Goal: Find specific page/section: Find specific page/section

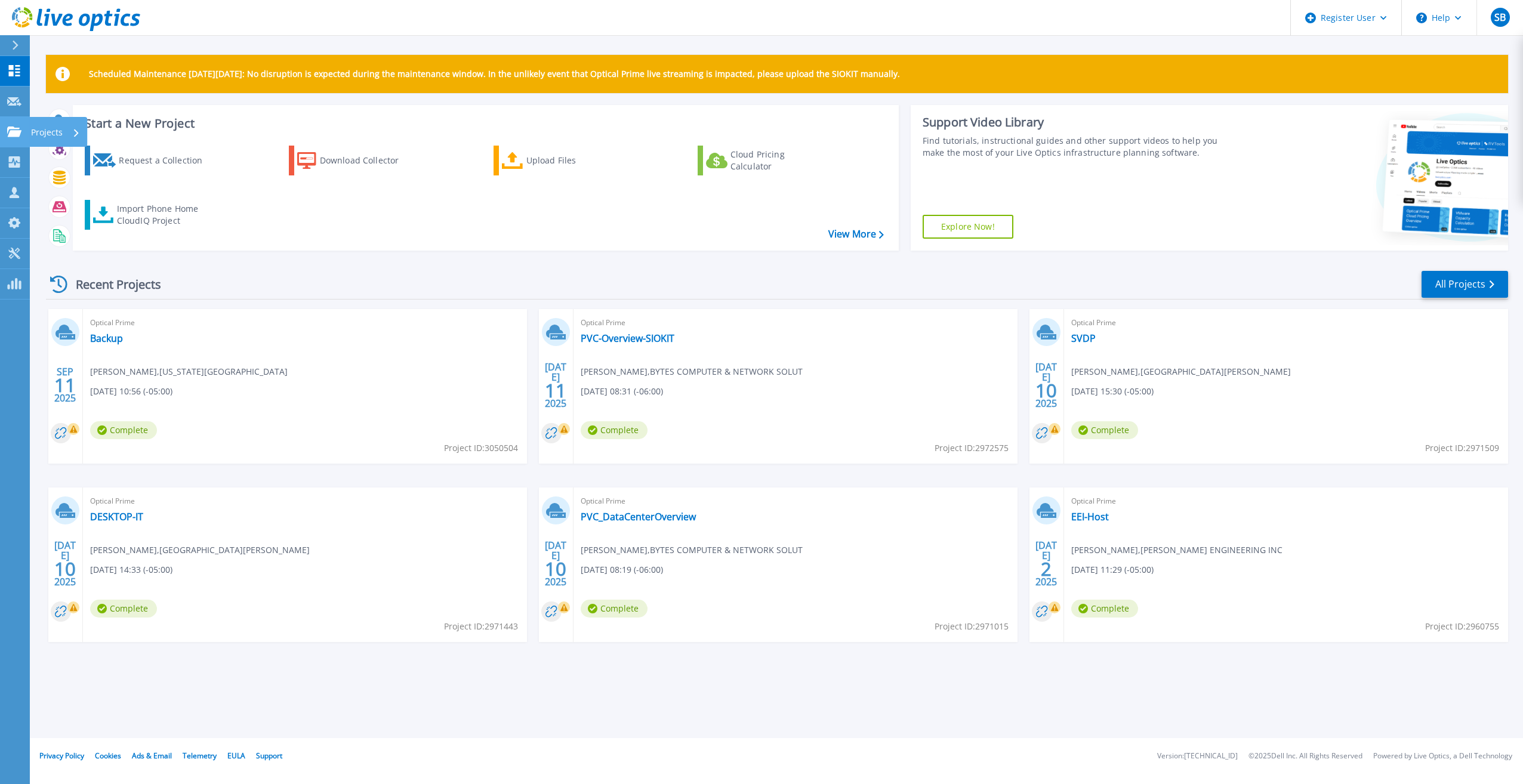
click at [8, 136] on icon at bounding box center [14, 131] width 14 height 10
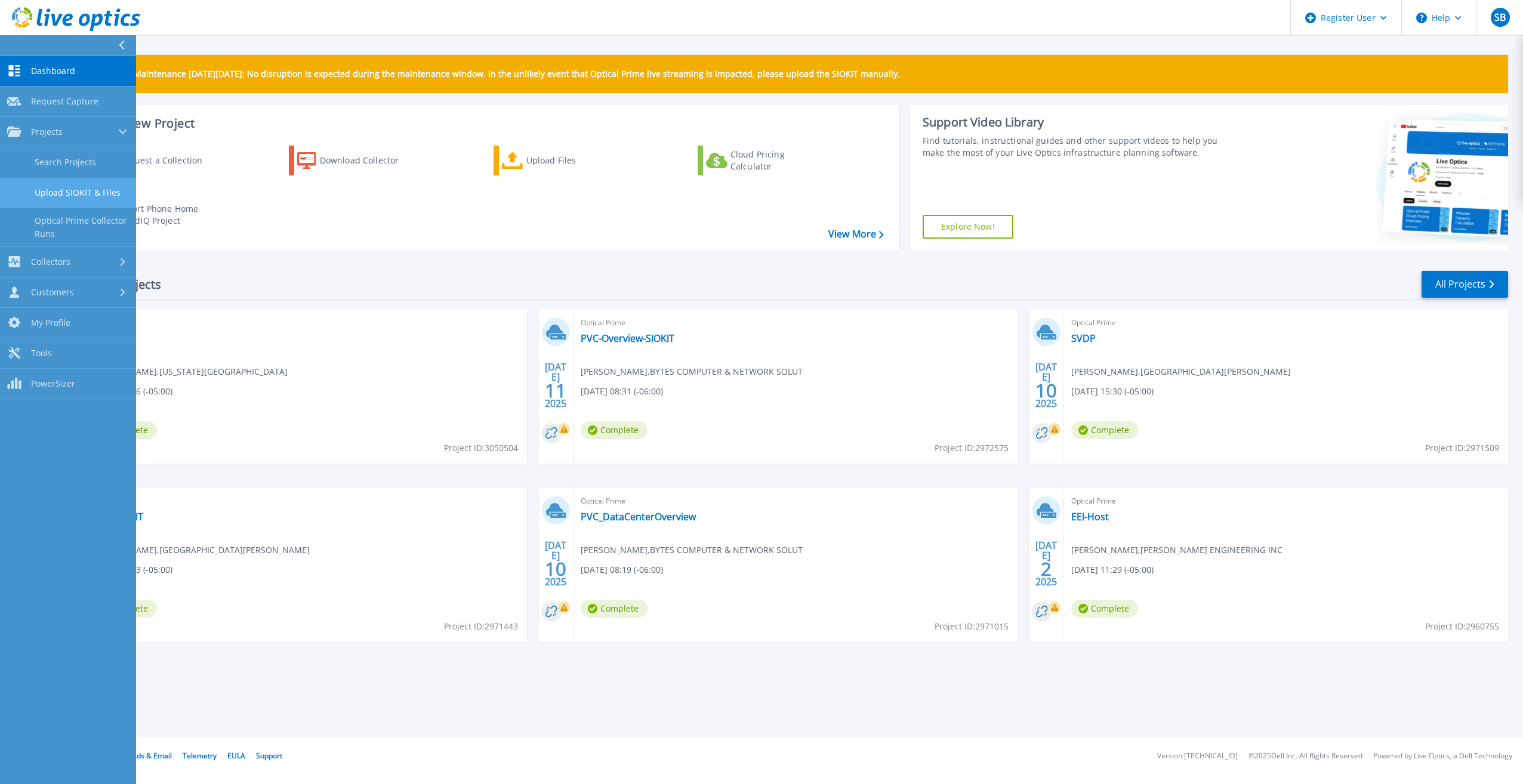
click at [61, 181] on link "Upload SIOKIT & Files" at bounding box center [68, 193] width 136 height 30
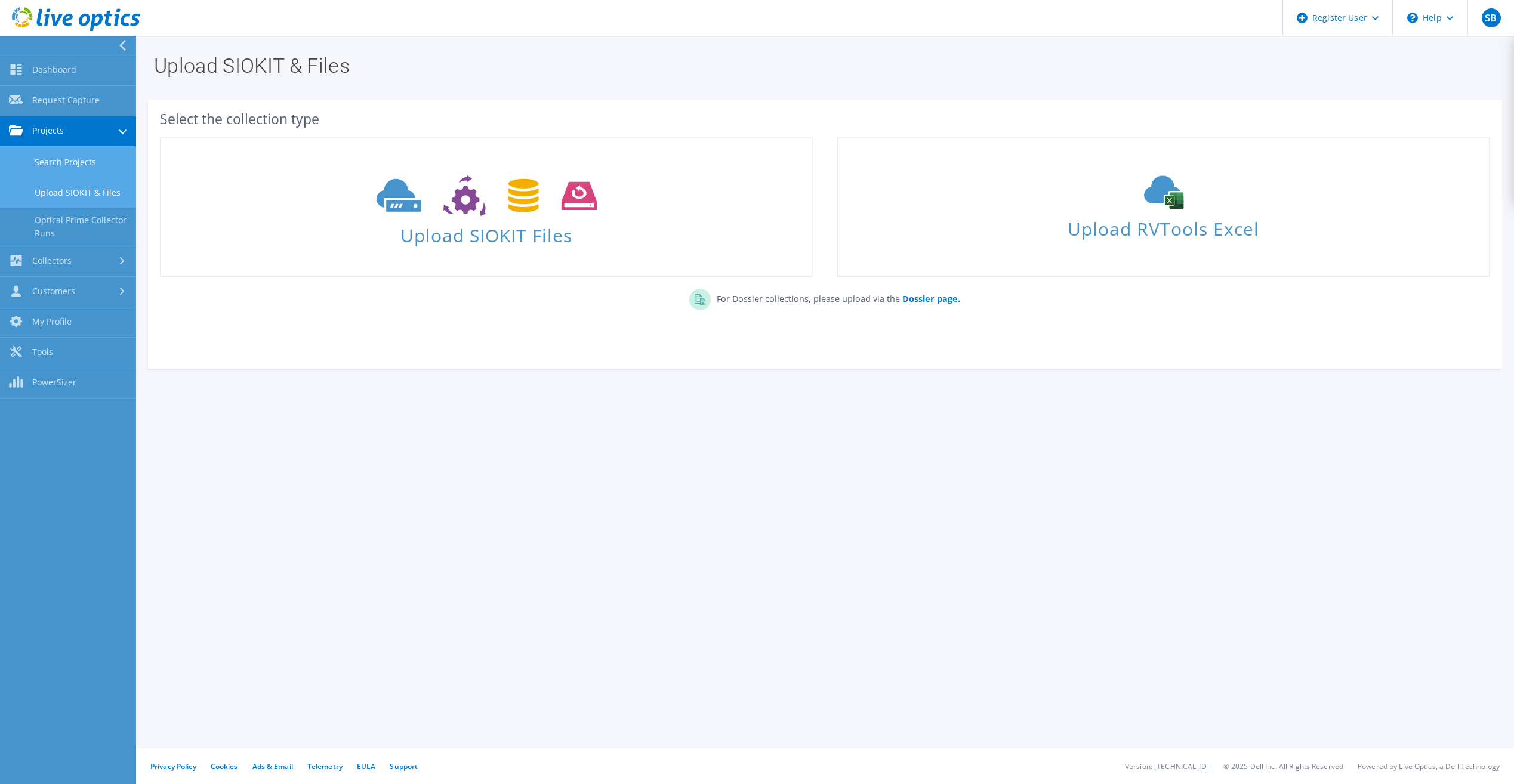
click at [76, 157] on link "Search Projects" at bounding box center [68, 162] width 136 height 30
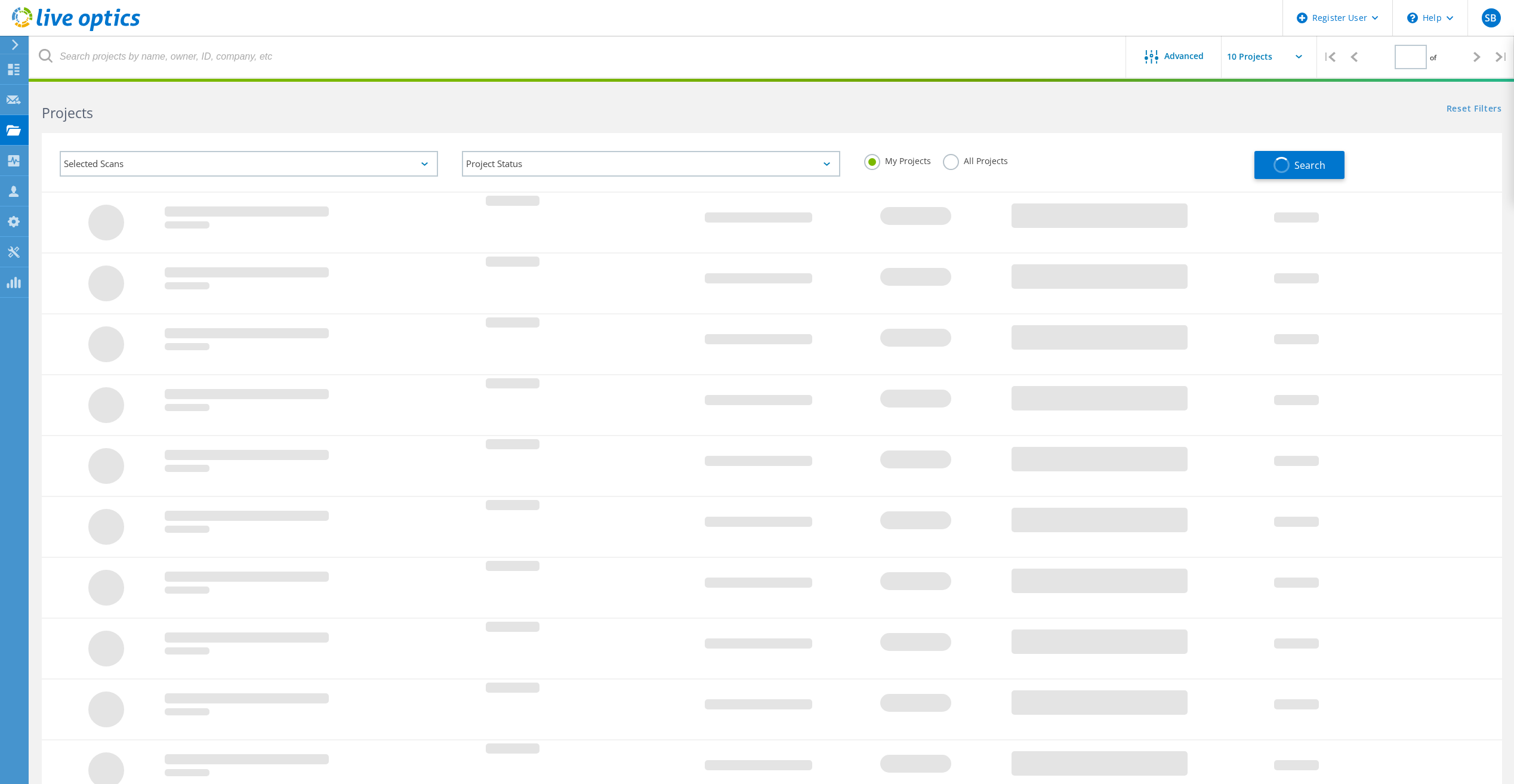
type input "1"
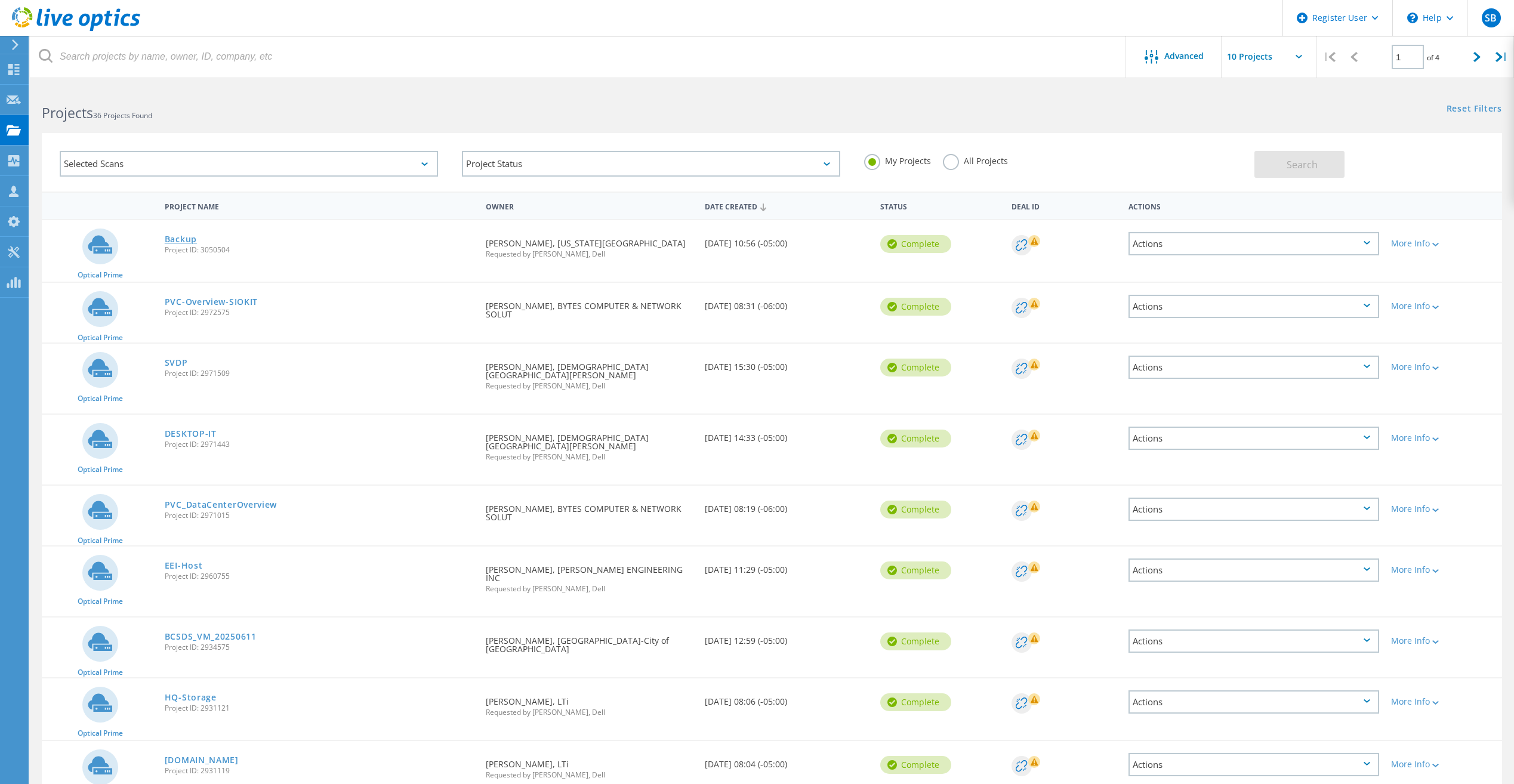
click at [188, 235] on link "Backup" at bounding box center [181, 239] width 32 height 8
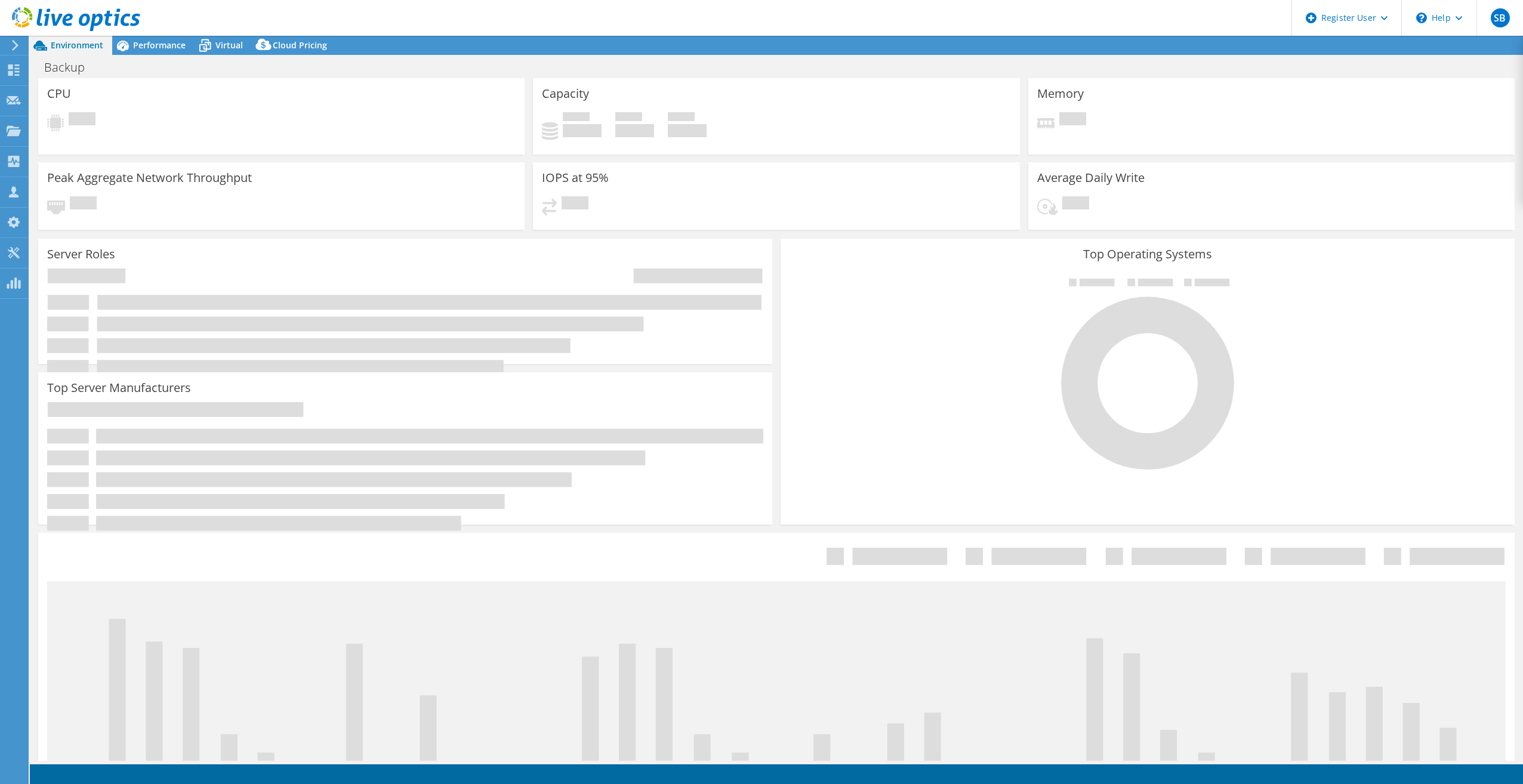
select select "USD"
